Goal: Task Accomplishment & Management: Manage account settings

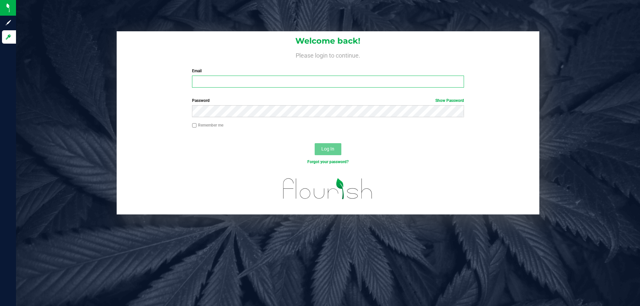
click at [212, 85] on input "Email" at bounding box center [327, 82] width 271 height 12
type input "[EMAIL_ADDRESS][DOMAIN_NAME]"
click at [217, 119] on div "Password Show Password" at bounding box center [328, 110] width 422 height 25
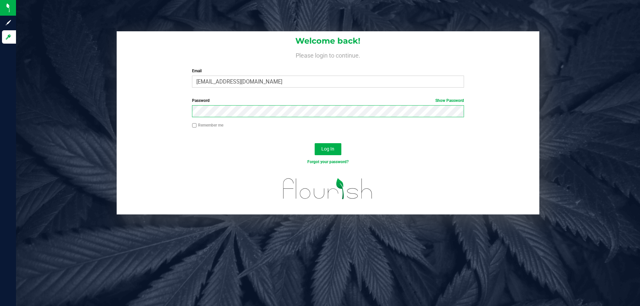
click at [314, 143] on button "Log In" at bounding box center [327, 149] width 27 height 12
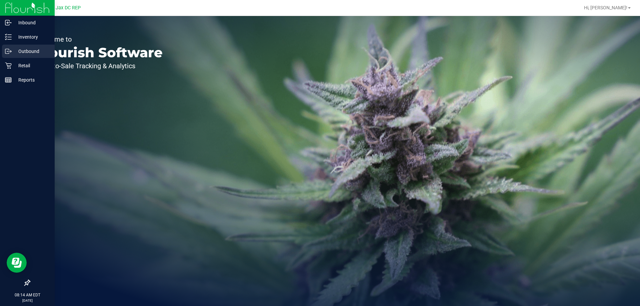
click at [43, 50] on p "Outbound" at bounding box center [32, 51] width 40 height 8
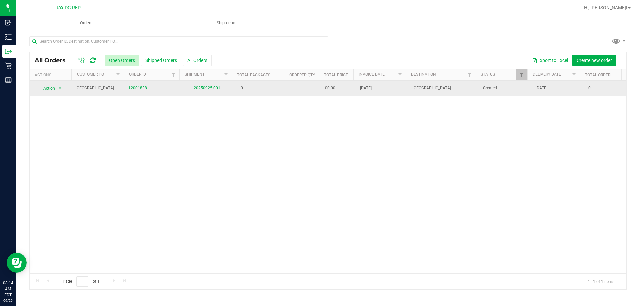
click at [207, 89] on link "20250925-001" at bounding box center [207, 88] width 27 height 5
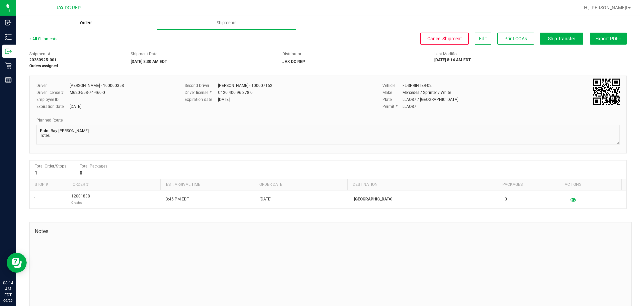
click at [84, 25] on span "Orders" at bounding box center [86, 23] width 31 height 6
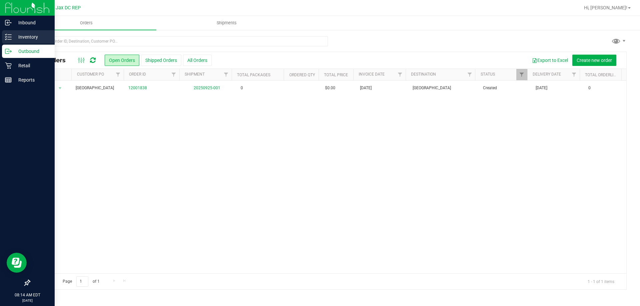
click at [30, 33] on p "Inventory" at bounding box center [32, 37] width 40 height 8
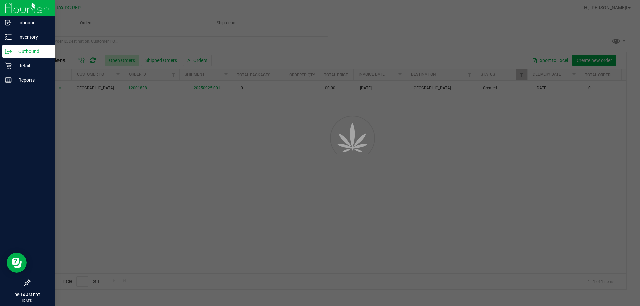
click at [28, 56] on div "Outbound" at bounding box center [28, 51] width 53 height 13
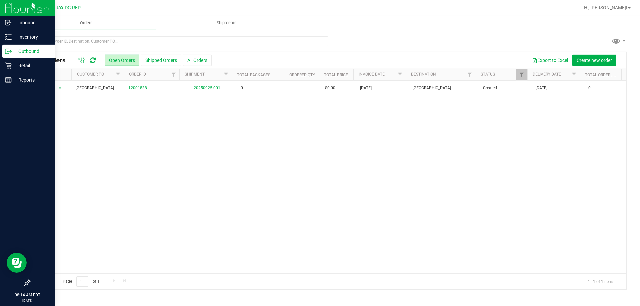
click at [28, 56] on div "Outbound" at bounding box center [28, 51] width 53 height 13
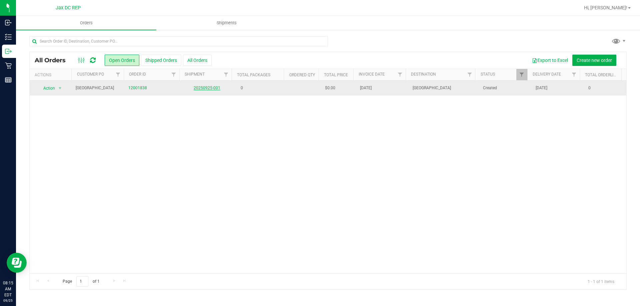
click at [203, 87] on link "20250925-001" at bounding box center [207, 88] width 27 height 5
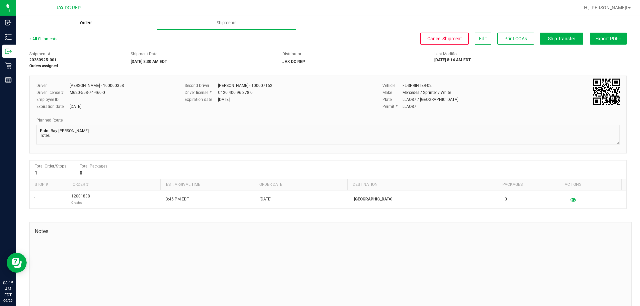
click at [94, 26] on uib-tab-heading "Orders" at bounding box center [86, 23] width 140 height 14
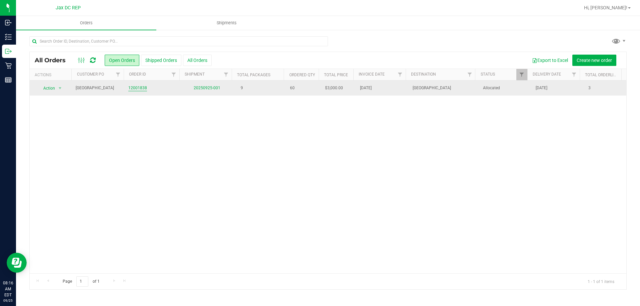
click at [131, 90] on link "12001838" at bounding box center [137, 88] width 19 height 6
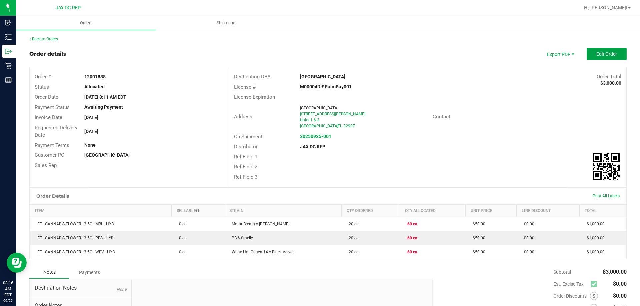
click at [606, 51] on button "Edit Order" at bounding box center [606, 54] width 40 height 12
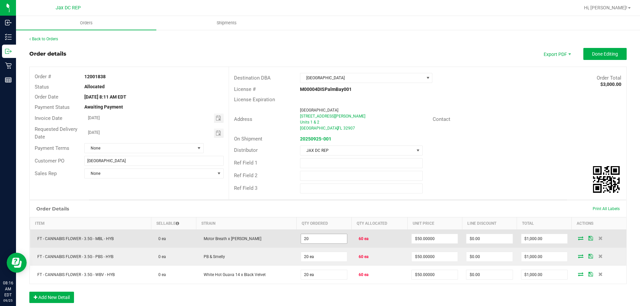
click at [320, 240] on input "20" at bounding box center [324, 238] width 46 height 9
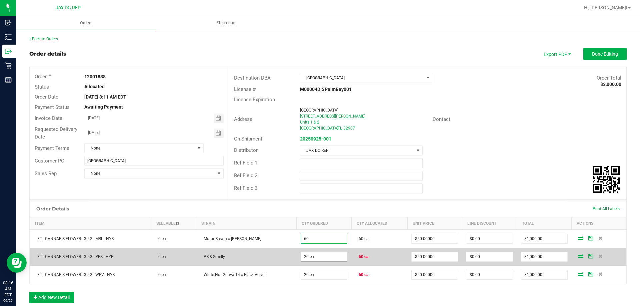
type input "60 ea"
type input "$3,000.00"
click at [319, 253] on input "20" at bounding box center [324, 256] width 46 height 9
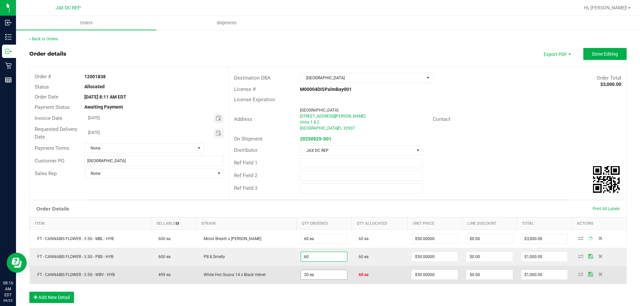
type input "60 ea"
type input "$3,000.00"
click at [316, 272] on input "20" at bounding box center [324, 274] width 46 height 9
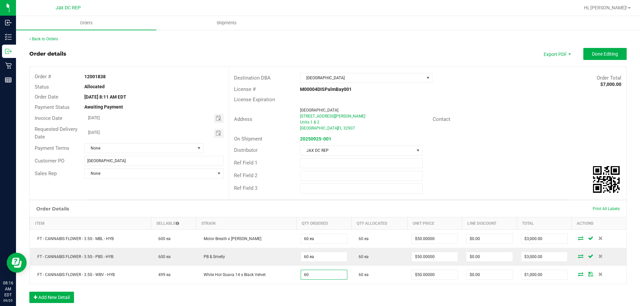
type input "60 ea"
type input "$3,000.00"
click at [396, 289] on div "Order Details Print All Labels Item Sellable Strain Qty Ordered Qty Allocated U…" at bounding box center [327, 255] width 597 height 110
click at [604, 52] on span "Done Editing" at bounding box center [605, 53] width 26 height 5
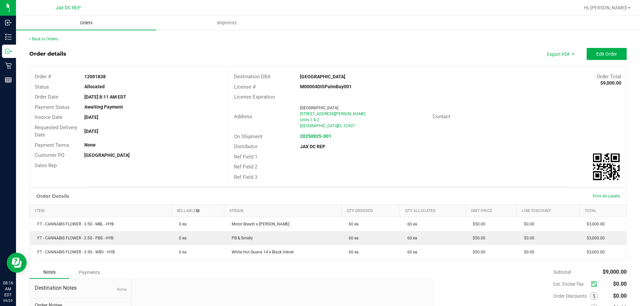
click at [85, 25] on span "Orders" at bounding box center [86, 23] width 31 height 6
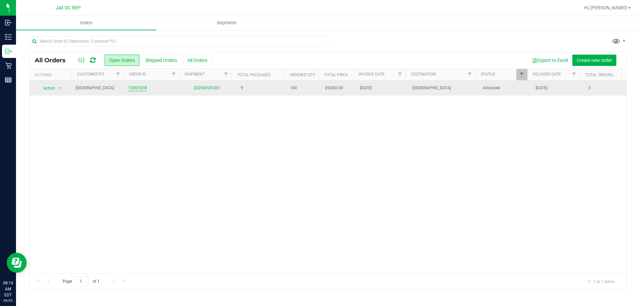
click at [135, 88] on link "12001838" at bounding box center [137, 88] width 19 height 6
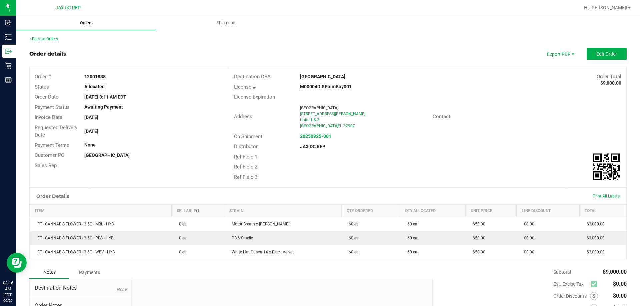
click at [84, 28] on uib-tab-heading "Orders" at bounding box center [86, 23] width 140 height 14
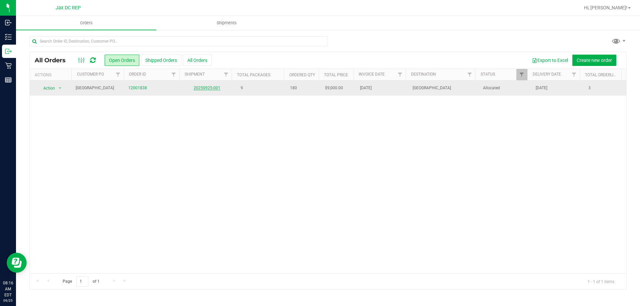
click at [202, 90] on link "20250925-001" at bounding box center [207, 88] width 27 height 5
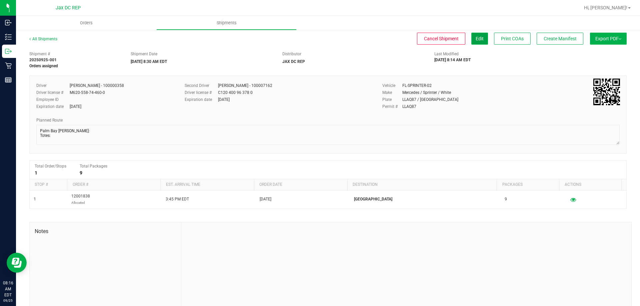
click at [475, 37] on span "Edit" at bounding box center [479, 38] width 8 height 5
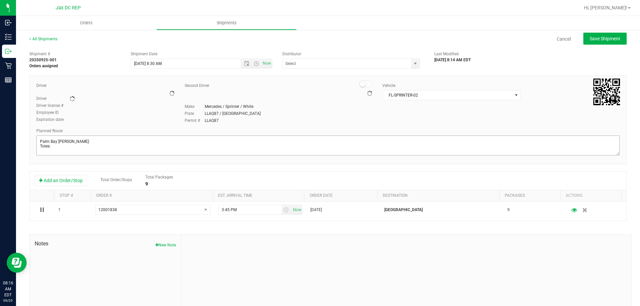
type input "JAX DC REP"
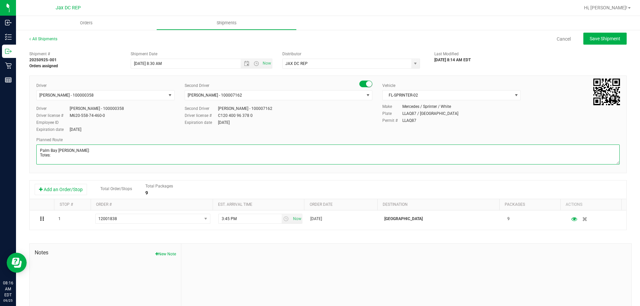
click at [54, 155] on textarea at bounding box center [327, 155] width 583 height 20
click at [78, 163] on textarea at bounding box center [327, 155] width 583 height 20
type textarea "Palm Bay WC Seals: 021643-021644 Totes: 1 Store Order 1) Orange park wc 2) JAX …"
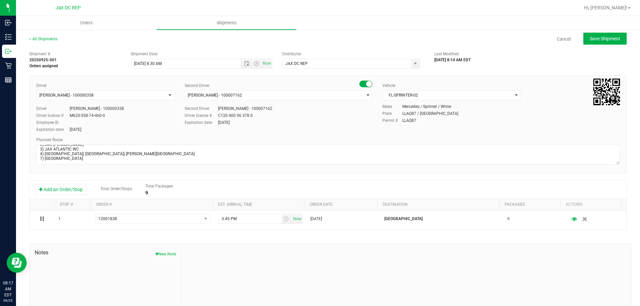
click at [273, 135] on div "Driver Matthew Morris - 100000358 Select Driver Ian Albritton - 100006559 LOGAN…" at bounding box center [327, 125] width 597 height 98
click at [589, 37] on span "Save Shipment" at bounding box center [604, 38] width 31 height 5
type input "9/25/2025 12:30 PM"
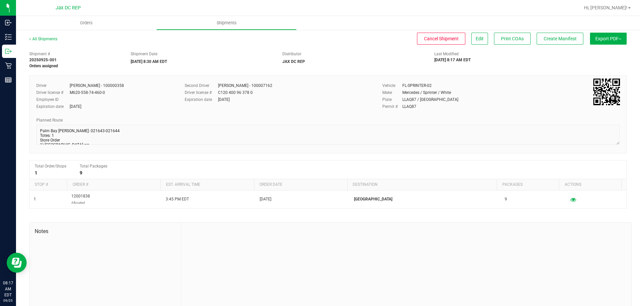
click at [616, 37] on button "Export PDF" at bounding box center [608, 39] width 37 height 12
click at [603, 50] on li "Manifest by Package ID" at bounding box center [605, 53] width 67 height 10
click at [573, 38] on button "Create Manifest" at bounding box center [559, 39] width 47 height 12
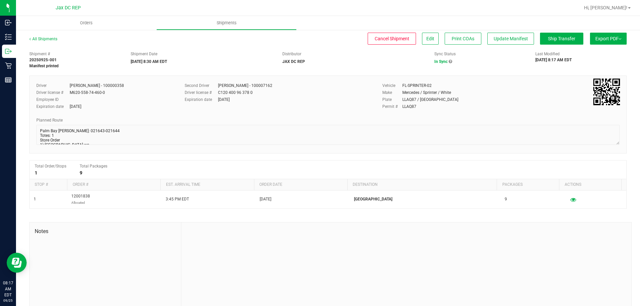
click at [592, 42] on button "Export PDF" at bounding box center [608, 39] width 37 height 12
click at [587, 52] on span "Manifest by Package ID" at bounding box center [598, 53] width 42 height 5
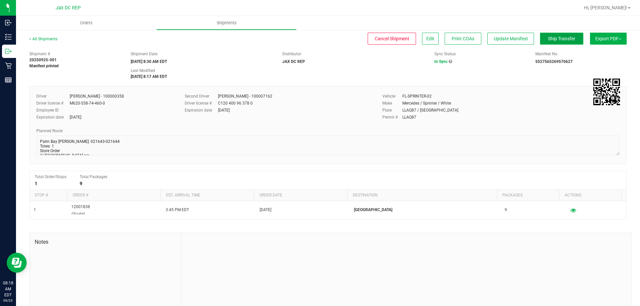
click at [549, 36] on span "Ship Transfer" at bounding box center [561, 38] width 27 height 5
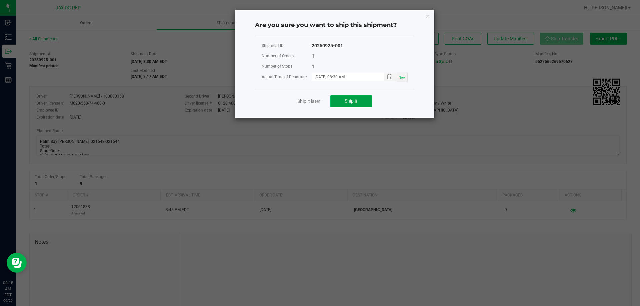
click at [343, 103] on button "Ship it" at bounding box center [351, 101] width 42 height 12
